Goal: Navigation & Orientation: Find specific page/section

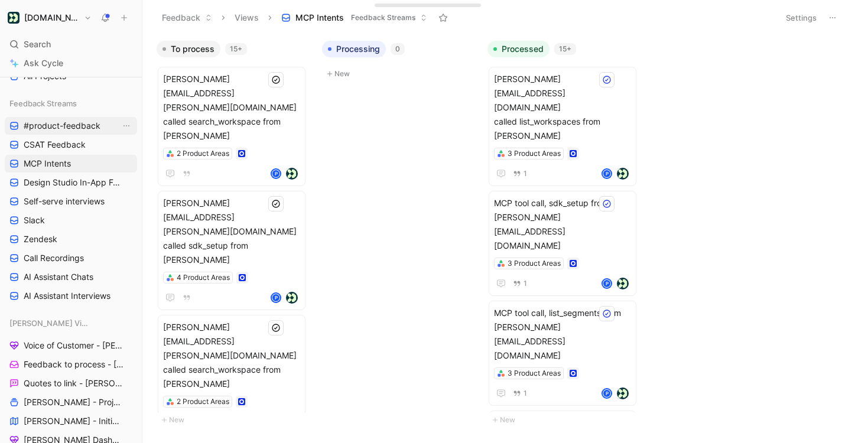
scroll to position [190, 0]
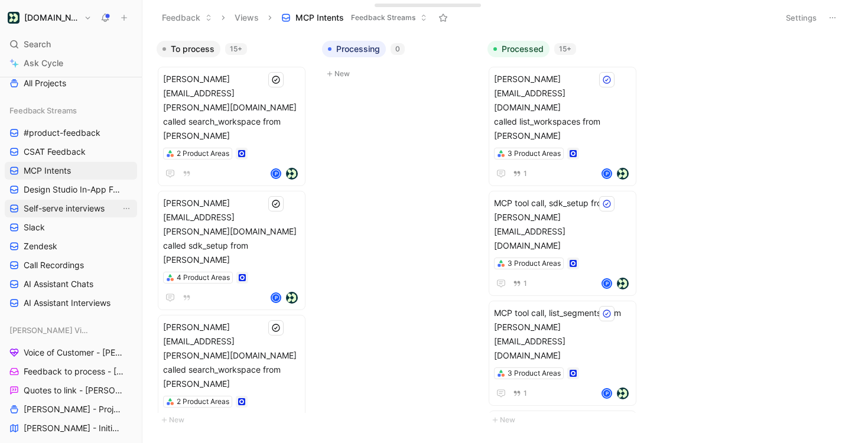
click at [85, 204] on span "Self-serve interviews" at bounding box center [64, 209] width 81 height 12
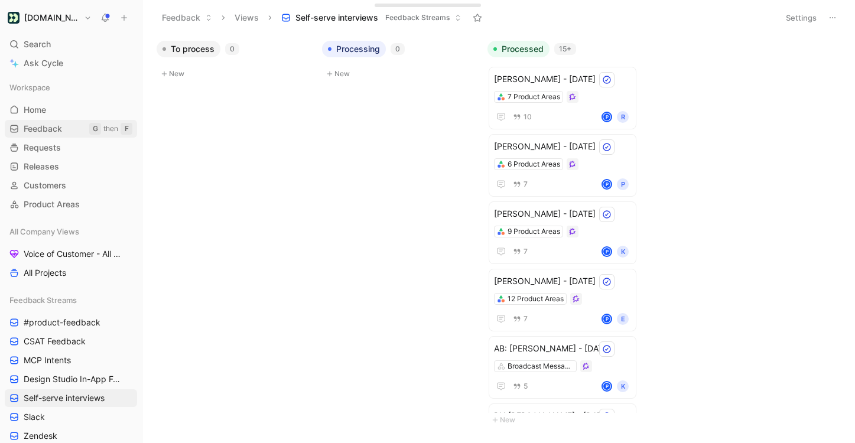
click at [58, 128] on span "Feedback" at bounding box center [43, 129] width 38 height 12
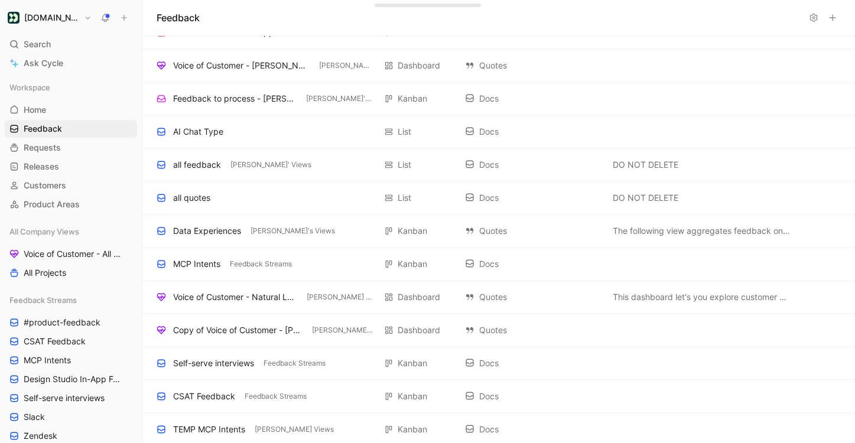
scroll to position [914, 0]
